Goal: Task Accomplishment & Management: Use online tool/utility

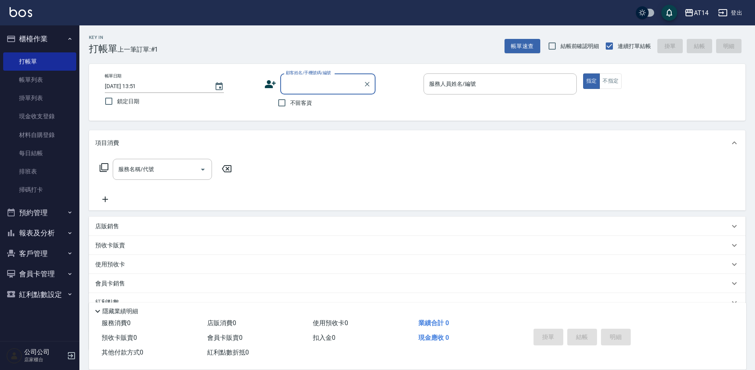
click at [301, 107] on label "不留客資" at bounding box center [293, 102] width 39 height 17
click at [290, 107] on input "不留客資" at bounding box center [282, 102] width 17 height 17
checkbox input "true"
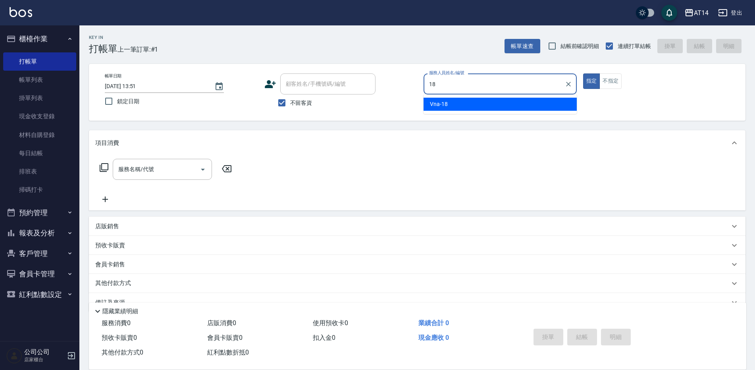
type input "Vna-18"
type button "true"
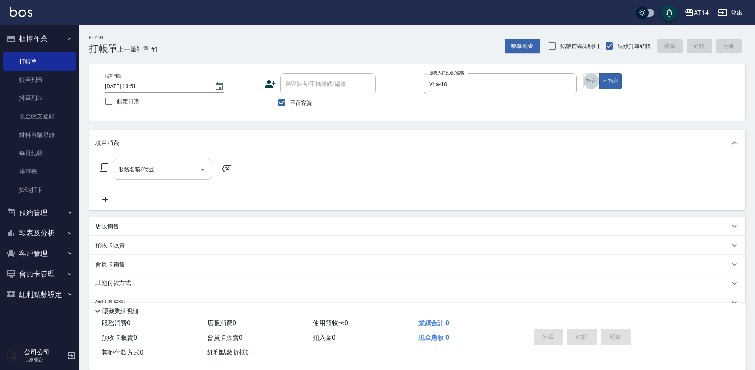
click at [154, 168] on input "服務名稱/代號" at bounding box center [156, 169] width 80 height 14
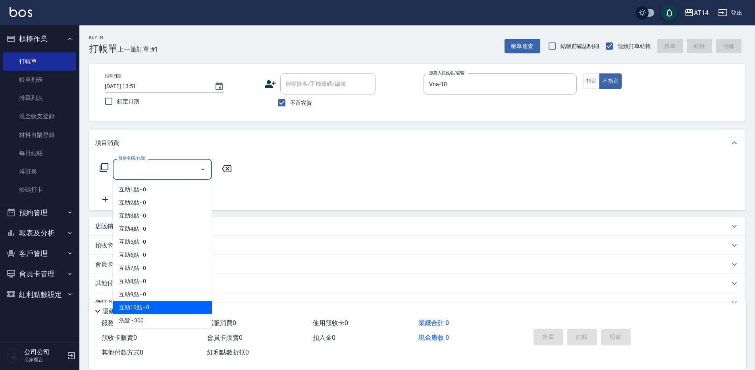
scroll to position [40, 0]
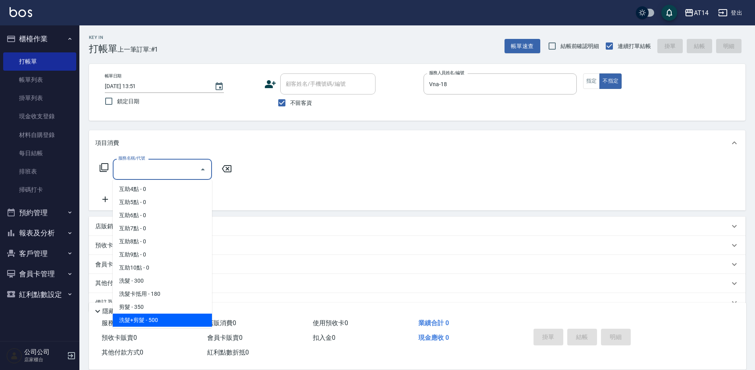
click at [163, 314] on span "洗髮+剪髮 - 500" at bounding box center [162, 320] width 99 height 13
type input "洗髮+剪髮(022)"
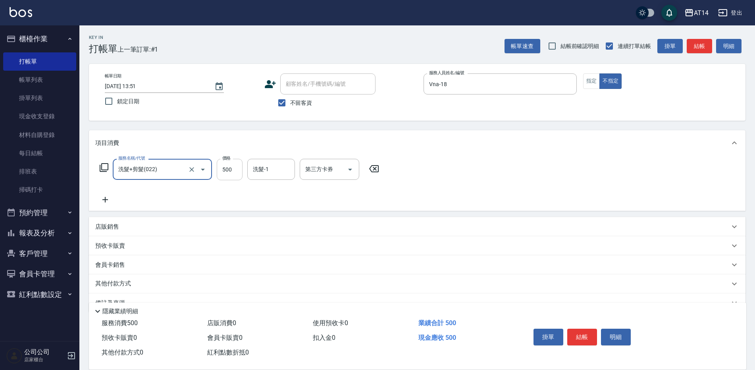
click at [237, 161] on input "500" at bounding box center [230, 169] width 26 height 21
type input "450"
click at [697, 53] on button "結帳" at bounding box center [699, 46] width 25 height 15
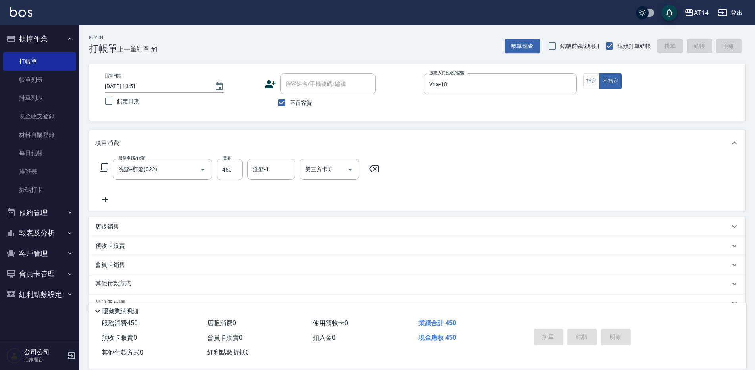
type input "[DATE] 14:51"
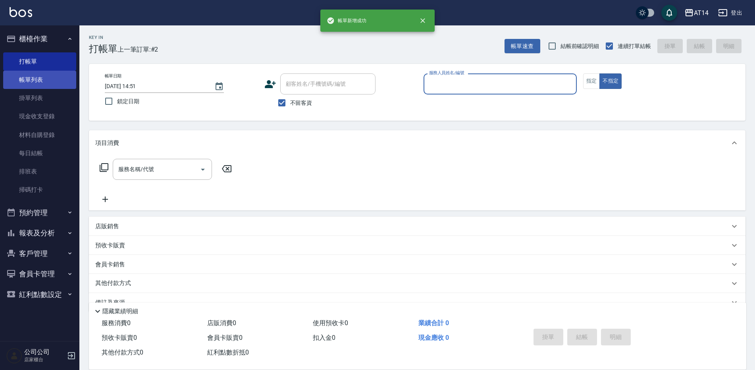
click at [60, 87] on link "帳單列表" at bounding box center [39, 80] width 73 height 18
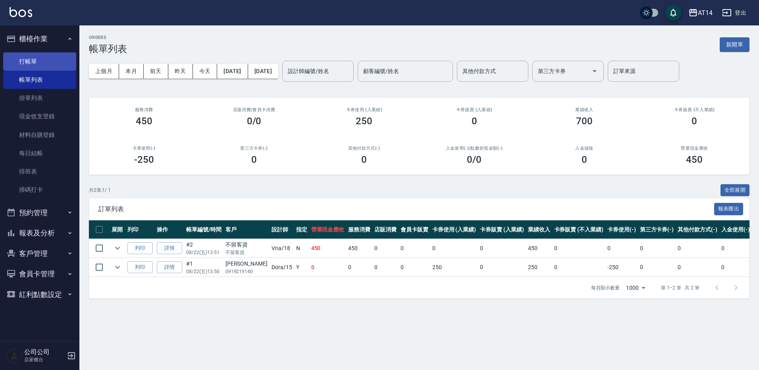
click at [54, 64] on link "打帳單" at bounding box center [39, 61] width 73 height 18
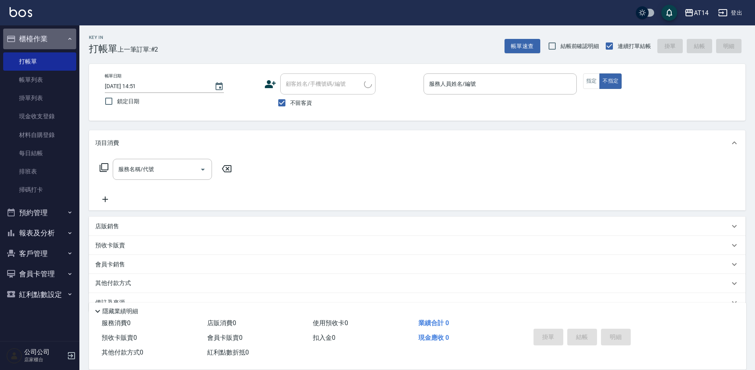
click at [55, 40] on button "櫃檯作業" at bounding box center [39, 39] width 73 height 21
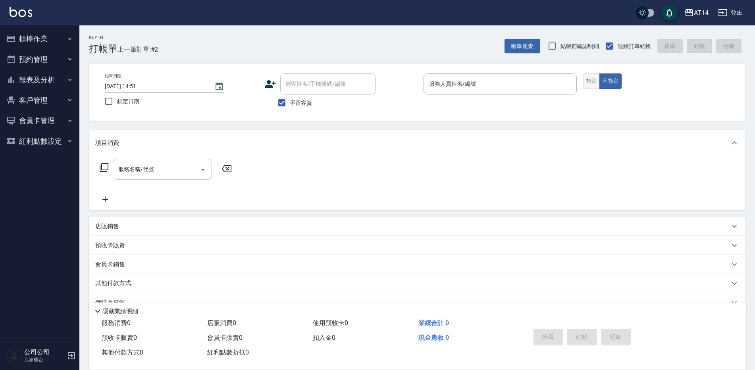
click at [590, 78] on button "指定" at bounding box center [591, 80] width 17 height 15
click at [462, 84] on input "服務人員姓名/編號" at bounding box center [500, 84] width 146 height 14
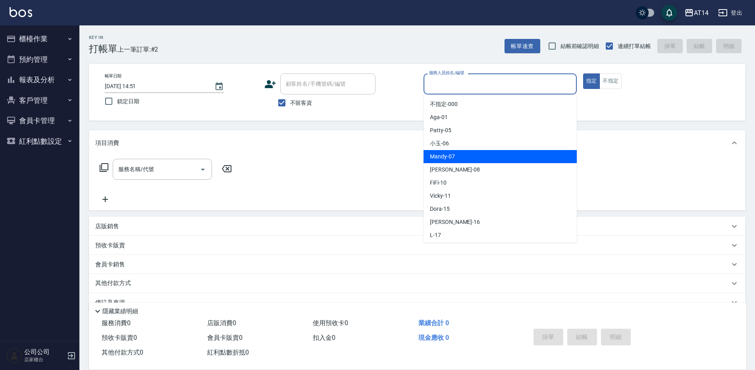
click at [438, 154] on span "Mandy -07" at bounding box center [442, 156] width 25 height 8
type input "Mandy-07"
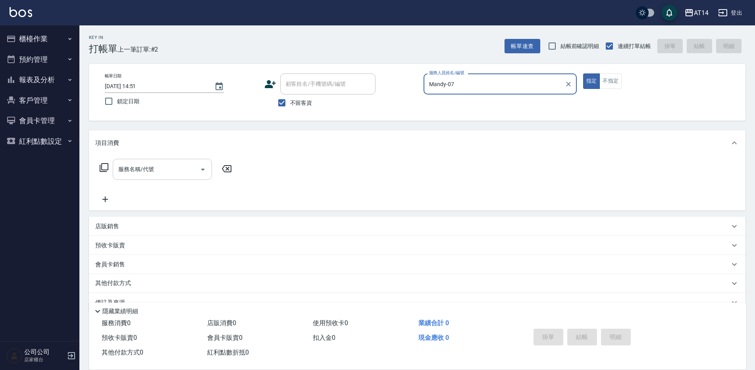
click at [205, 170] on icon "Open" at bounding box center [203, 170] width 10 height 10
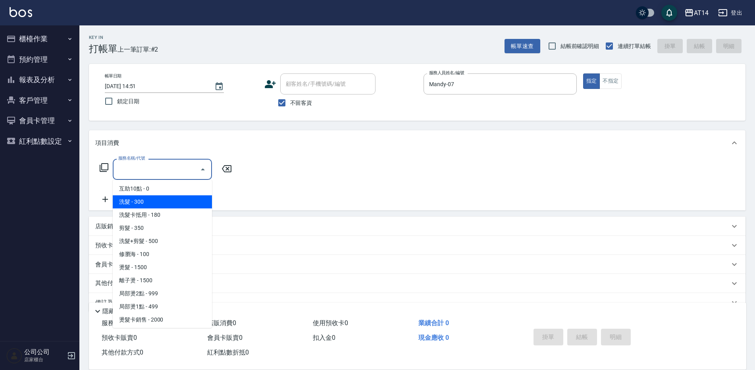
scroll to position [119, 0]
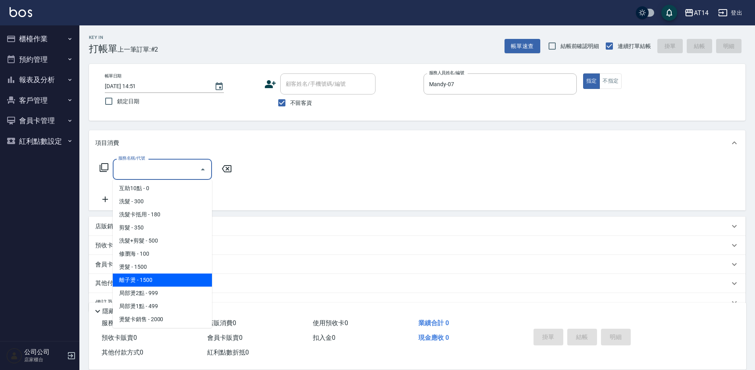
click at [148, 282] on span "離子燙 - 1500" at bounding box center [162, 280] width 99 height 13
type input "離子燙(032)"
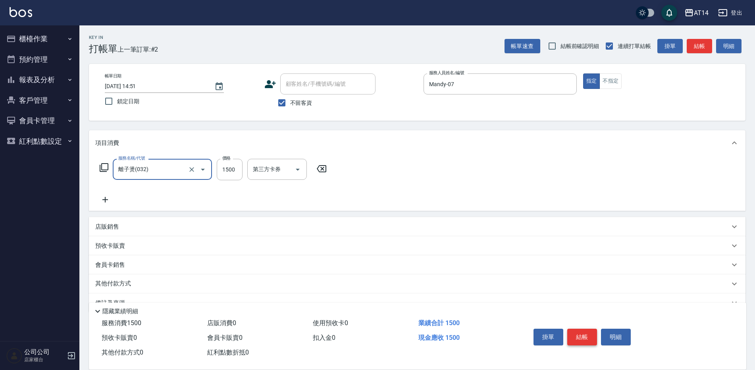
click at [582, 331] on button "結帳" at bounding box center [582, 337] width 30 height 17
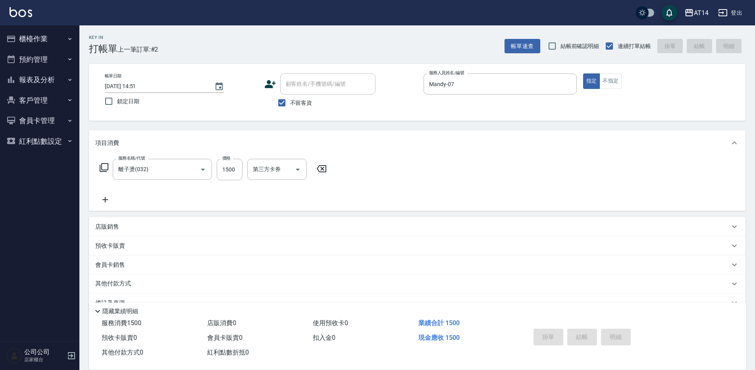
type input "[DATE] 15:01"
